Goal: Information Seeking & Learning: Learn about a topic

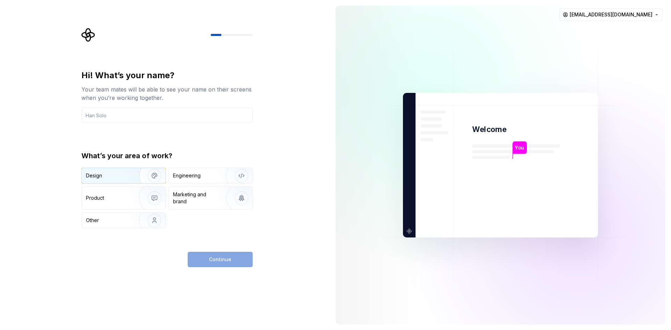
click at [119, 177] on div "Design" at bounding box center [108, 175] width 44 height 7
click at [189, 170] on div "Engineering" at bounding box center [211, 175] width 84 height 15
click at [219, 265] on div "Continue" at bounding box center [220, 259] width 65 height 15
click at [219, 259] on div "Continue" at bounding box center [220, 259] width 65 height 15
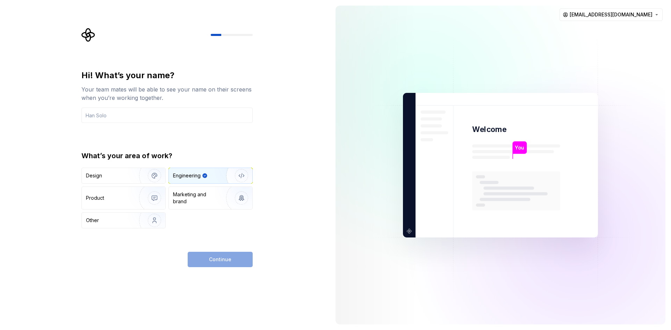
click at [140, 233] on div "Hi! What’s your name? Your team mates will be able to see your name on their sc…" at bounding box center [166, 168] width 171 height 197
click at [199, 200] on div "Marketing and brand" at bounding box center [196, 198] width 47 height 14
drag, startPoint x: 142, startPoint y: 111, endPoint x: 146, endPoint y: 123, distance: 12.9
click at [142, 111] on input "text" at bounding box center [166, 115] width 171 height 15
click at [207, 180] on div "Engineering" at bounding box center [211, 175] width 84 height 15
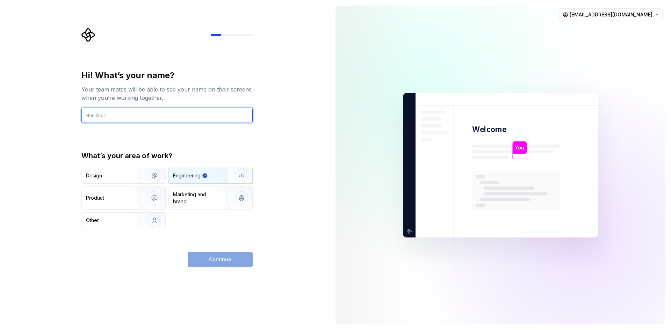
click at [127, 115] on input "text" at bounding box center [166, 115] width 171 height 15
click at [128, 114] on input "Lu" at bounding box center [166, 115] width 171 height 15
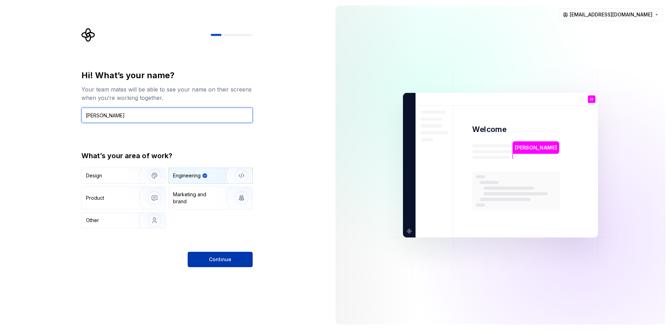
type input "Han Solo"
click at [223, 261] on span "Continue" at bounding box center [220, 259] width 22 height 7
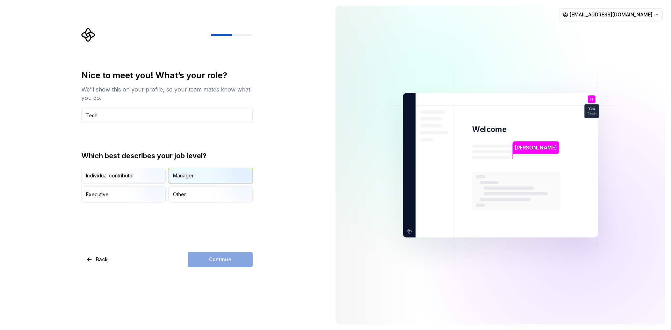
type input "Tech"
click at [204, 176] on div "Manager" at bounding box center [211, 175] width 84 height 15
click at [217, 261] on span "Continue" at bounding box center [220, 259] width 22 height 7
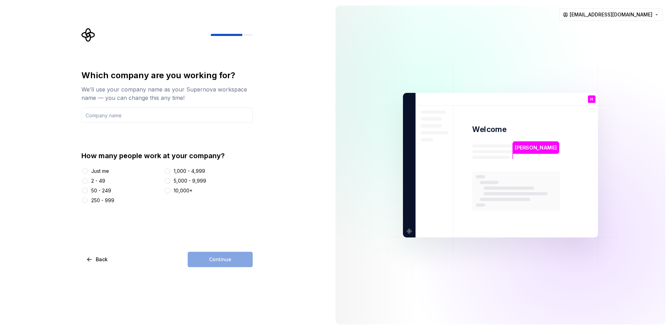
click at [103, 184] on div "2 - 49" at bounding box center [98, 181] width 14 height 7
click at [88, 184] on button "2 - 49" at bounding box center [85, 181] width 6 height 6
click at [107, 193] on div "50 - 249" at bounding box center [101, 190] width 20 height 7
click at [88, 193] on button "50 - 249" at bounding box center [85, 191] width 6 height 6
click at [104, 179] on div "2 - 49" at bounding box center [98, 181] width 14 height 7
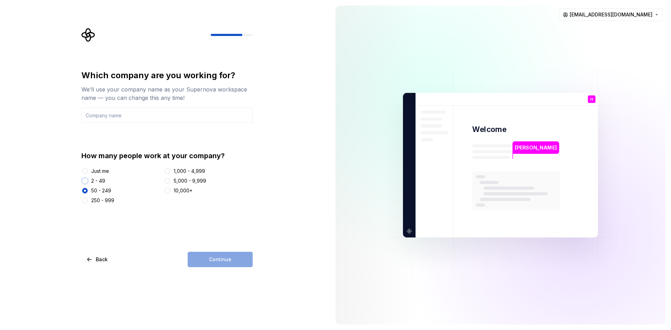
click at [88, 179] on button "2 - 49" at bounding box center [85, 181] width 6 height 6
click at [153, 117] on input "text" at bounding box center [166, 115] width 171 height 15
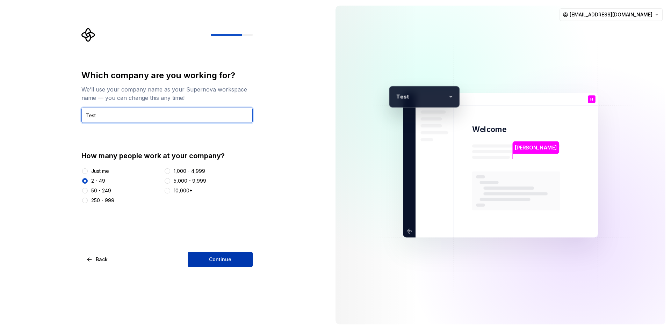
type input "Test"
click at [224, 265] on button "Continue" at bounding box center [220, 259] width 65 height 15
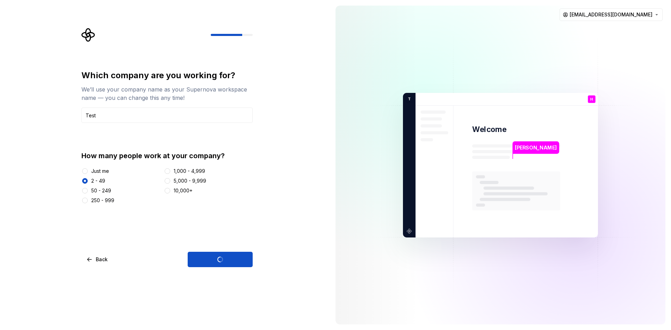
click at [203, 94] on div "We’ll use your company name as your Supernova workspace name — you can change t…" at bounding box center [166, 93] width 171 height 17
click at [277, 86] on div "Which company are you working for? We’ll use your company name as your Supernov…" at bounding box center [165, 165] width 330 height 330
click at [189, 96] on div "We’ll use your company name as your Supernova workspace name — you can change t…" at bounding box center [166, 93] width 171 height 17
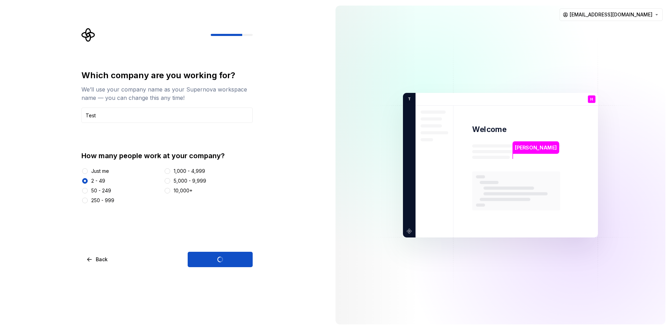
click at [189, 96] on div "We’ll use your company name as your Supernova workspace name — you can change t…" at bounding box center [166, 93] width 171 height 17
click at [277, 94] on div "Which company are you working for? We’ll use your company name as your Supernov…" at bounding box center [165, 165] width 330 height 330
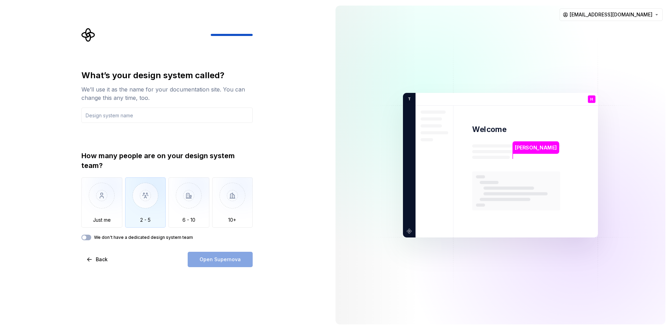
click at [135, 203] on img "button" at bounding box center [145, 201] width 41 height 47
click at [232, 261] on div "Open Supernova" at bounding box center [220, 259] width 65 height 15
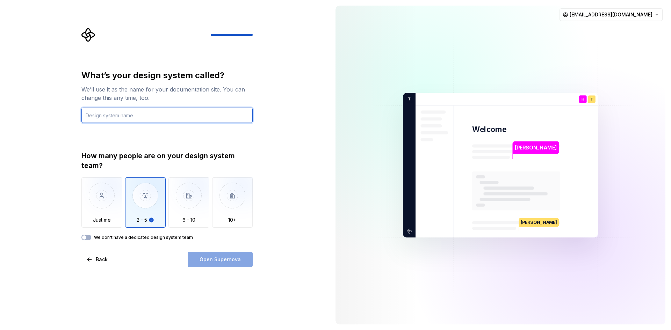
click at [137, 118] on input "text" at bounding box center [166, 115] width 171 height 15
type input "Yes"
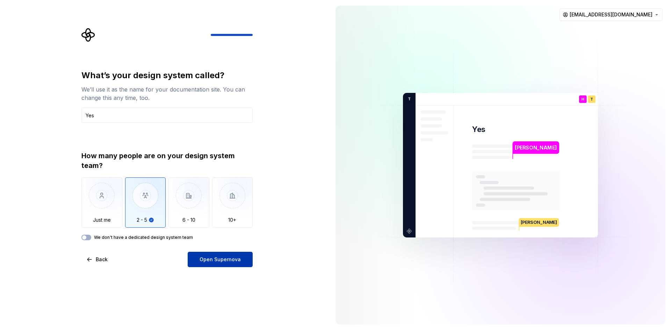
click at [229, 257] on span "Open Supernova" at bounding box center [220, 259] width 41 height 7
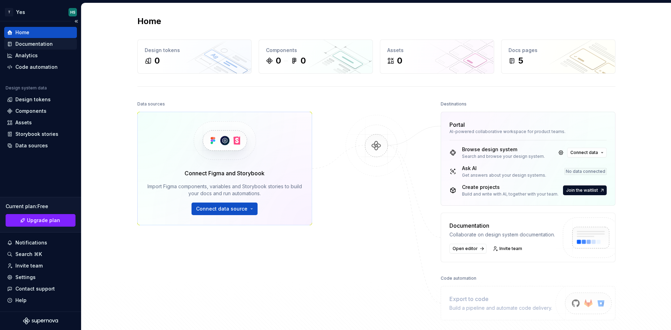
click at [13, 42] on div "Documentation" at bounding box center [40, 44] width 67 height 7
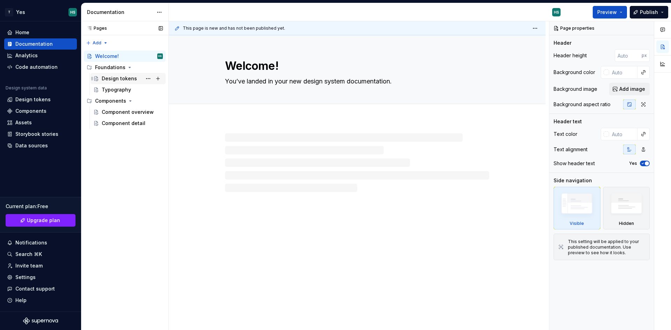
click at [104, 77] on div "Design tokens" at bounding box center [119, 78] width 35 height 7
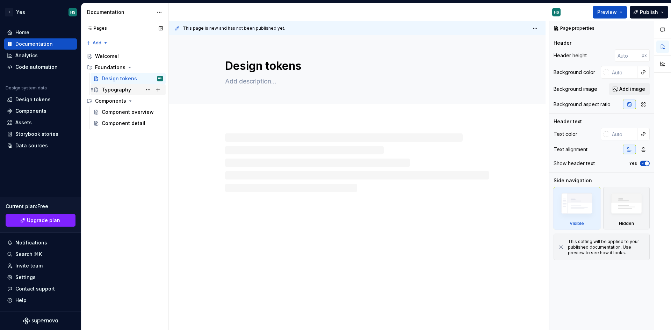
click at [120, 91] on div "Typography" at bounding box center [116, 89] width 29 height 7
click at [122, 116] on div "Component overview" at bounding box center [132, 112] width 61 height 10
click at [117, 126] on div "Component detail" at bounding box center [122, 123] width 40 height 7
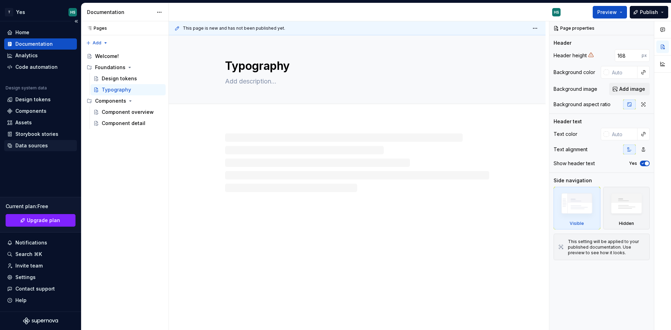
click at [26, 151] on div "Data sources" at bounding box center [40, 145] width 73 height 11
type textarea "*"
